Goal: Information Seeking & Learning: Learn about a topic

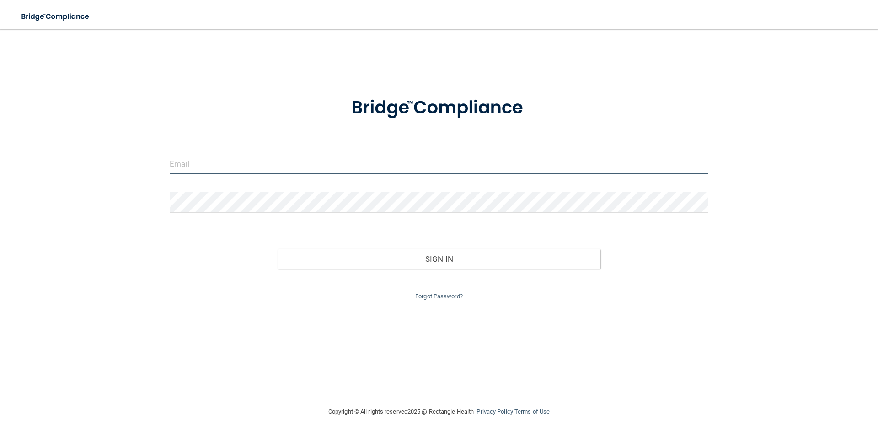
click at [281, 163] on input "email" at bounding box center [439, 164] width 539 height 21
type input "n"
type input "[EMAIL_ADDRESS][DOMAIN_NAME]"
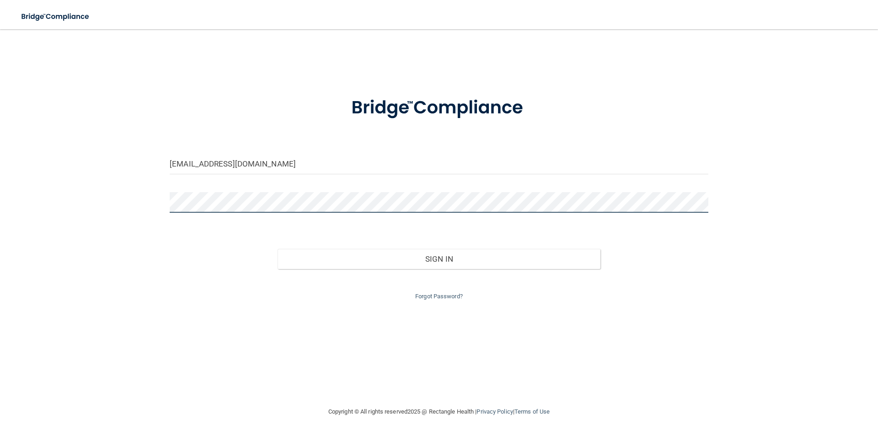
click at [278, 249] on button "Sign In" at bounding box center [439, 259] width 323 height 20
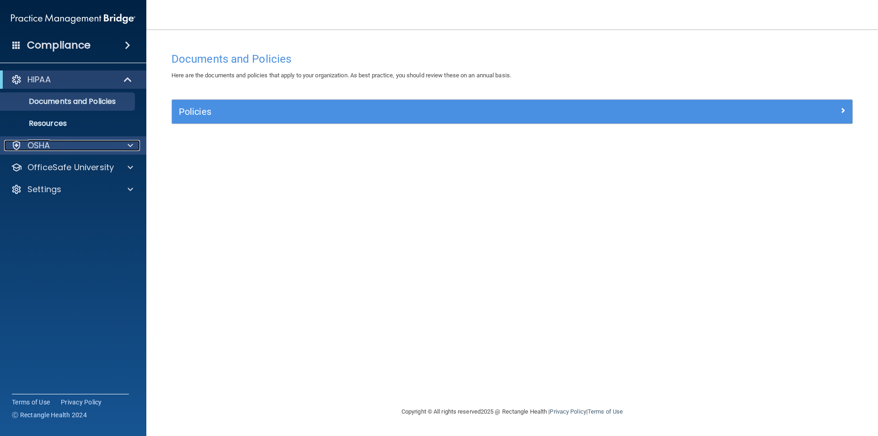
click at [62, 143] on div "OSHA" at bounding box center [60, 145] width 113 height 11
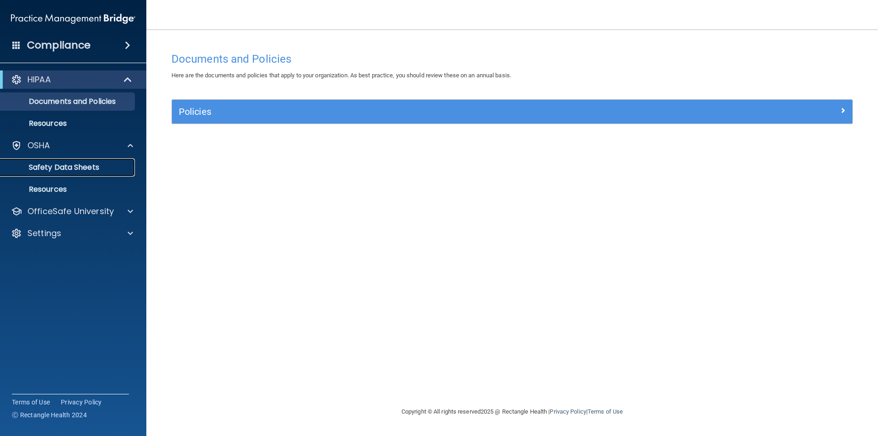
click at [60, 166] on p "Safety Data Sheets" at bounding box center [68, 167] width 125 height 9
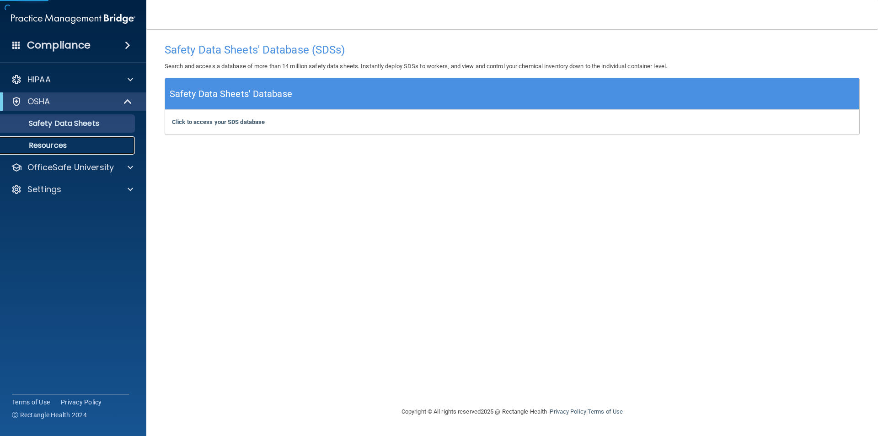
click at [53, 146] on p "Resources" at bounding box center [68, 145] width 125 height 9
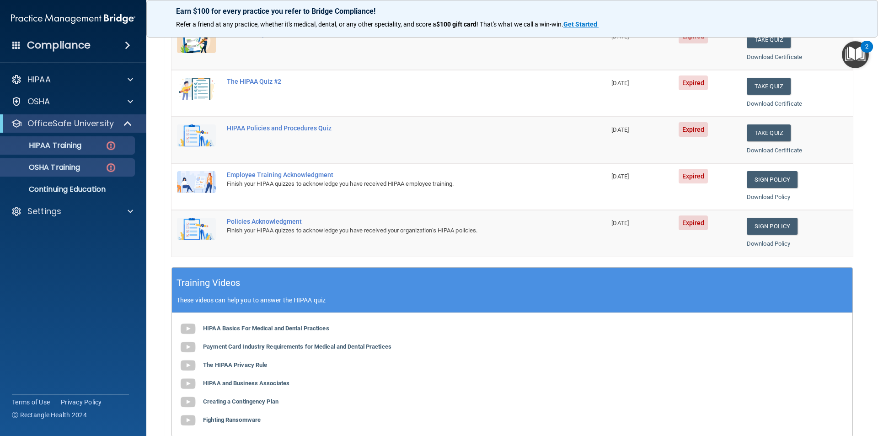
scroll to position [24, 0]
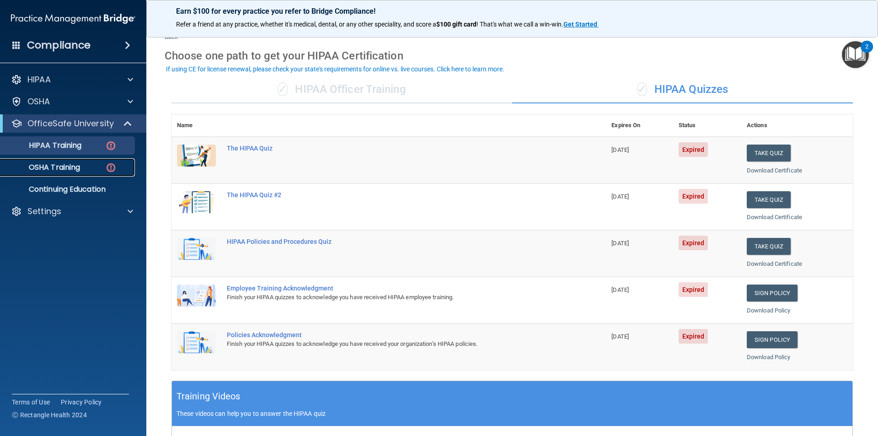
click at [80, 165] on p "OSHA Training" at bounding box center [43, 167] width 74 height 9
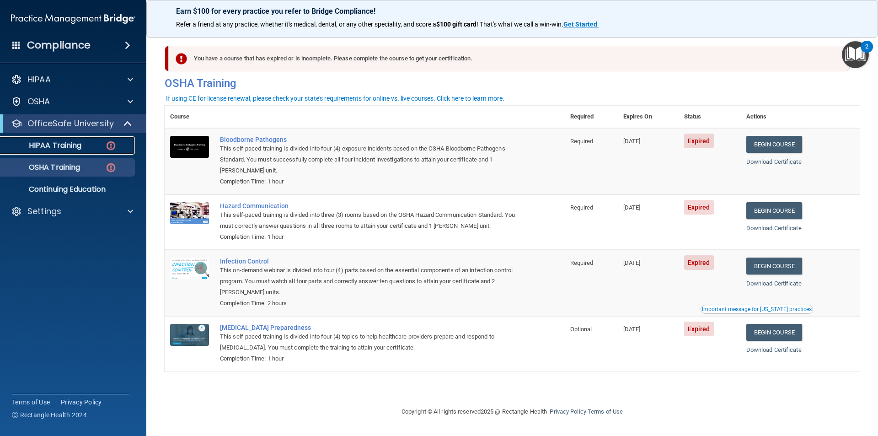
click at [78, 145] on p "HIPAA Training" at bounding box center [43, 145] width 75 height 9
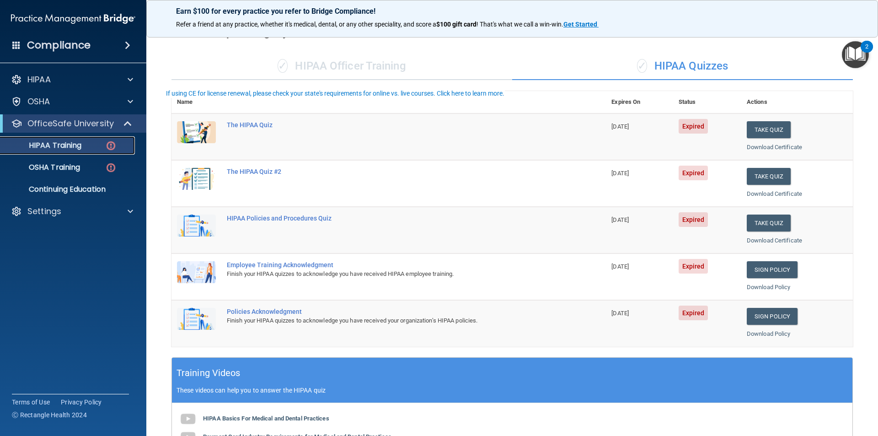
scroll to position [91, 0]
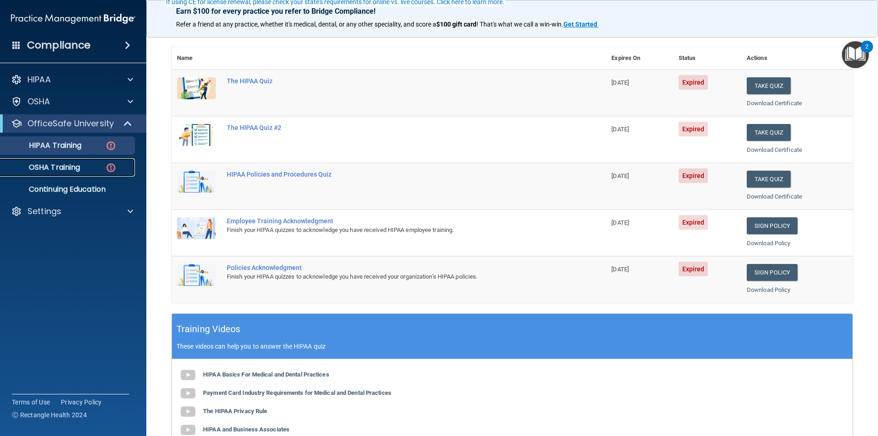
click at [98, 172] on link "OSHA Training" at bounding box center [63, 167] width 144 height 18
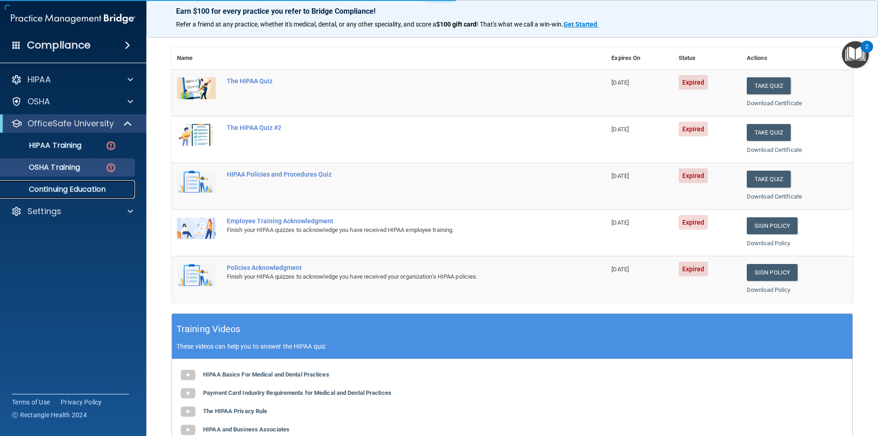
click at [85, 189] on p "Continuing Education" at bounding box center [68, 189] width 125 height 9
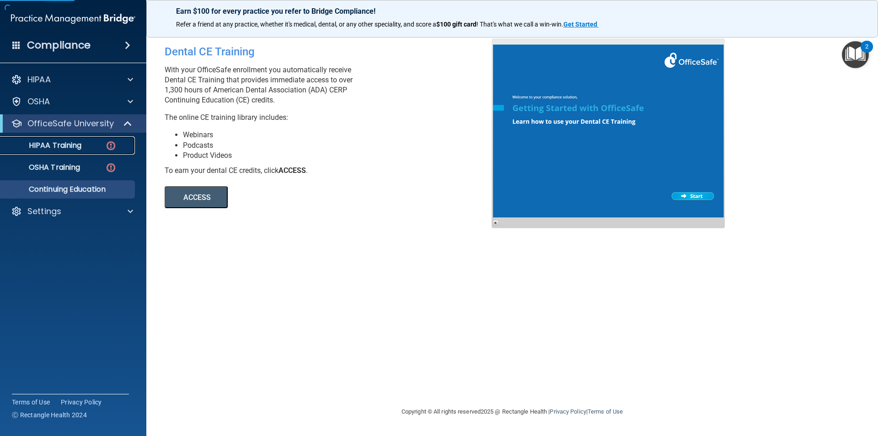
click at [58, 154] on link "HIPAA Training" at bounding box center [63, 145] width 144 height 18
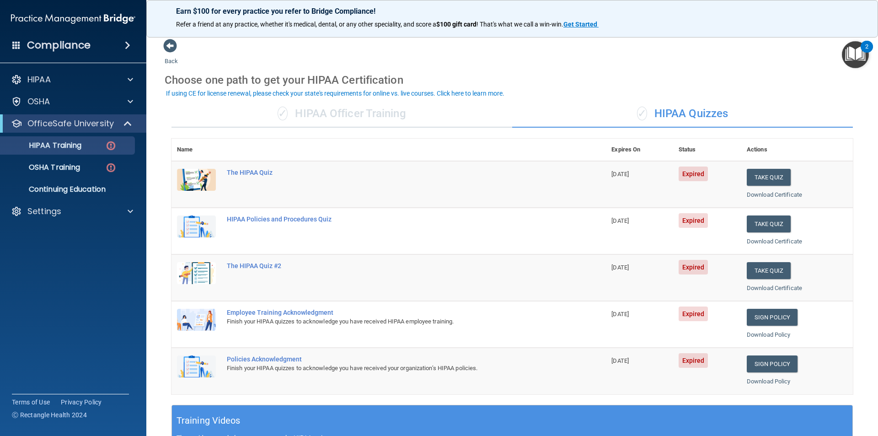
click at [388, 118] on div "✓ HIPAA Officer Training" at bounding box center [342, 113] width 341 height 27
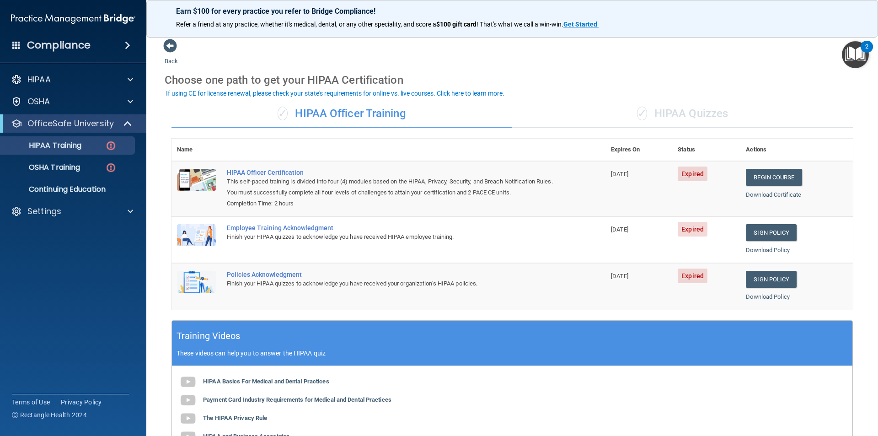
click at [696, 121] on div "✓ HIPAA Quizzes" at bounding box center [682, 113] width 341 height 27
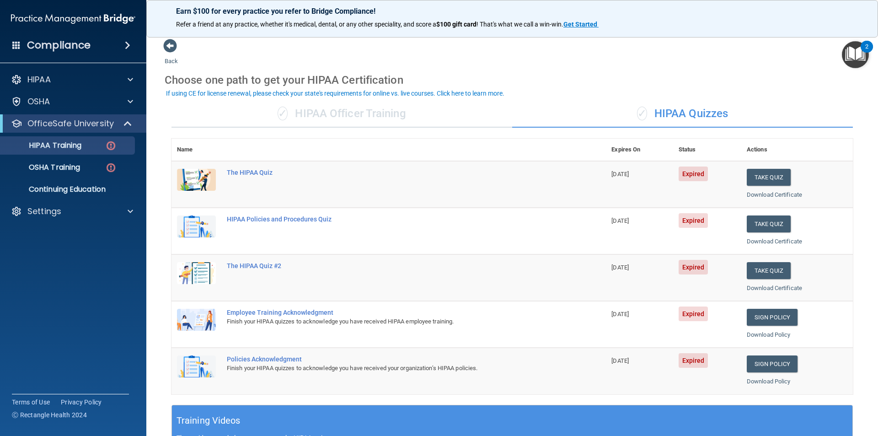
click at [413, 124] on div "✓ HIPAA Officer Training" at bounding box center [342, 113] width 341 height 27
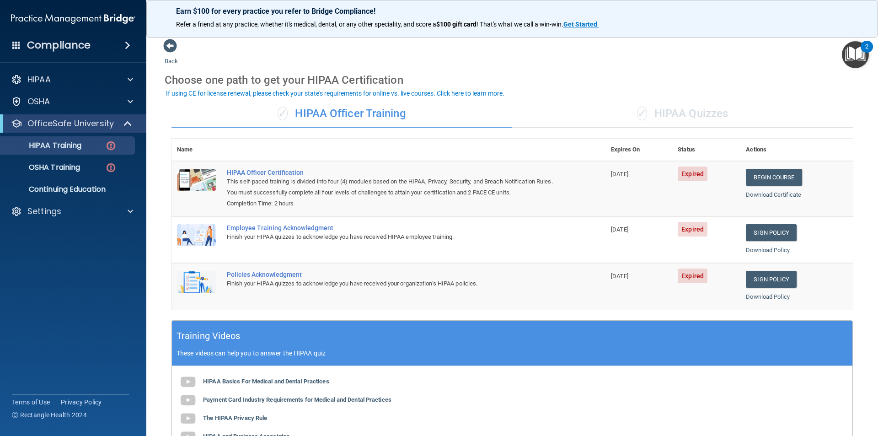
click at [340, 117] on div "✓ HIPAA Officer Training" at bounding box center [342, 113] width 341 height 27
click at [59, 172] on p "OSHA Training" at bounding box center [43, 167] width 74 height 9
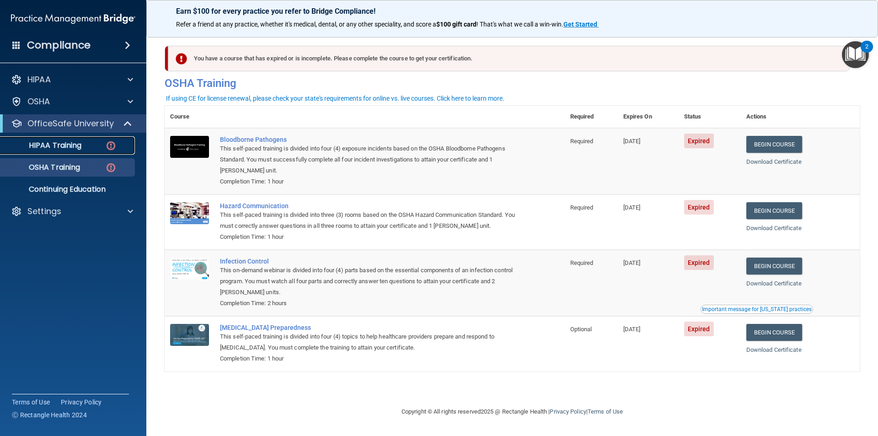
click at [88, 145] on div "HIPAA Training" at bounding box center [68, 145] width 125 height 9
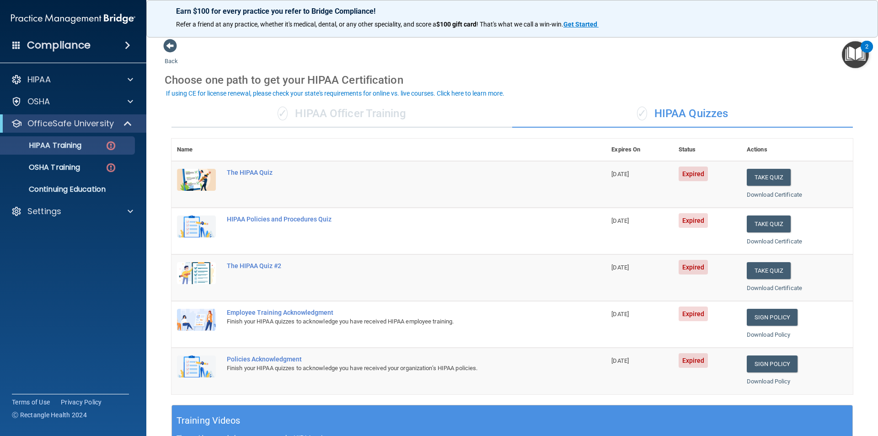
click at [404, 122] on div "✓ HIPAA Officer Training" at bounding box center [342, 113] width 341 height 27
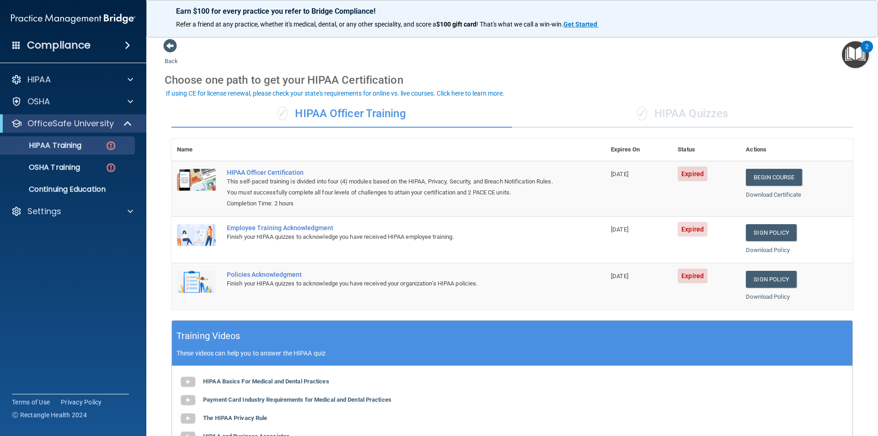
click at [637, 109] on span "✓" at bounding box center [642, 114] width 10 height 14
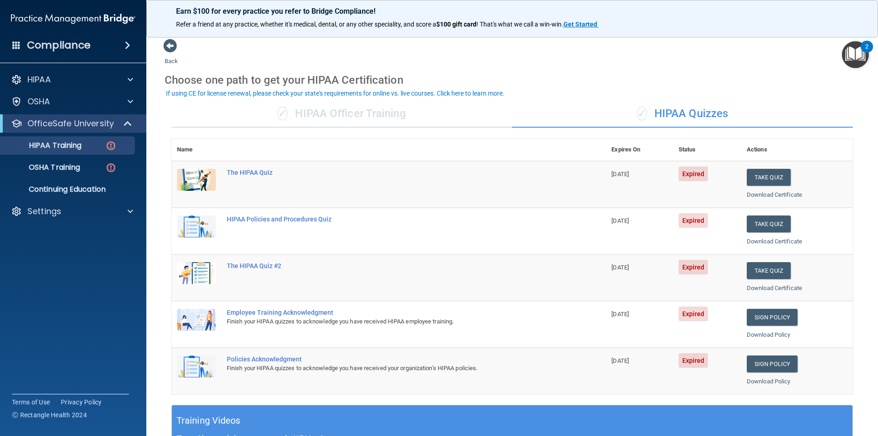
click at [333, 118] on div "✓ HIPAA Officer Training" at bounding box center [342, 113] width 341 height 27
